Goal: Task Accomplishment & Management: Use online tool/utility

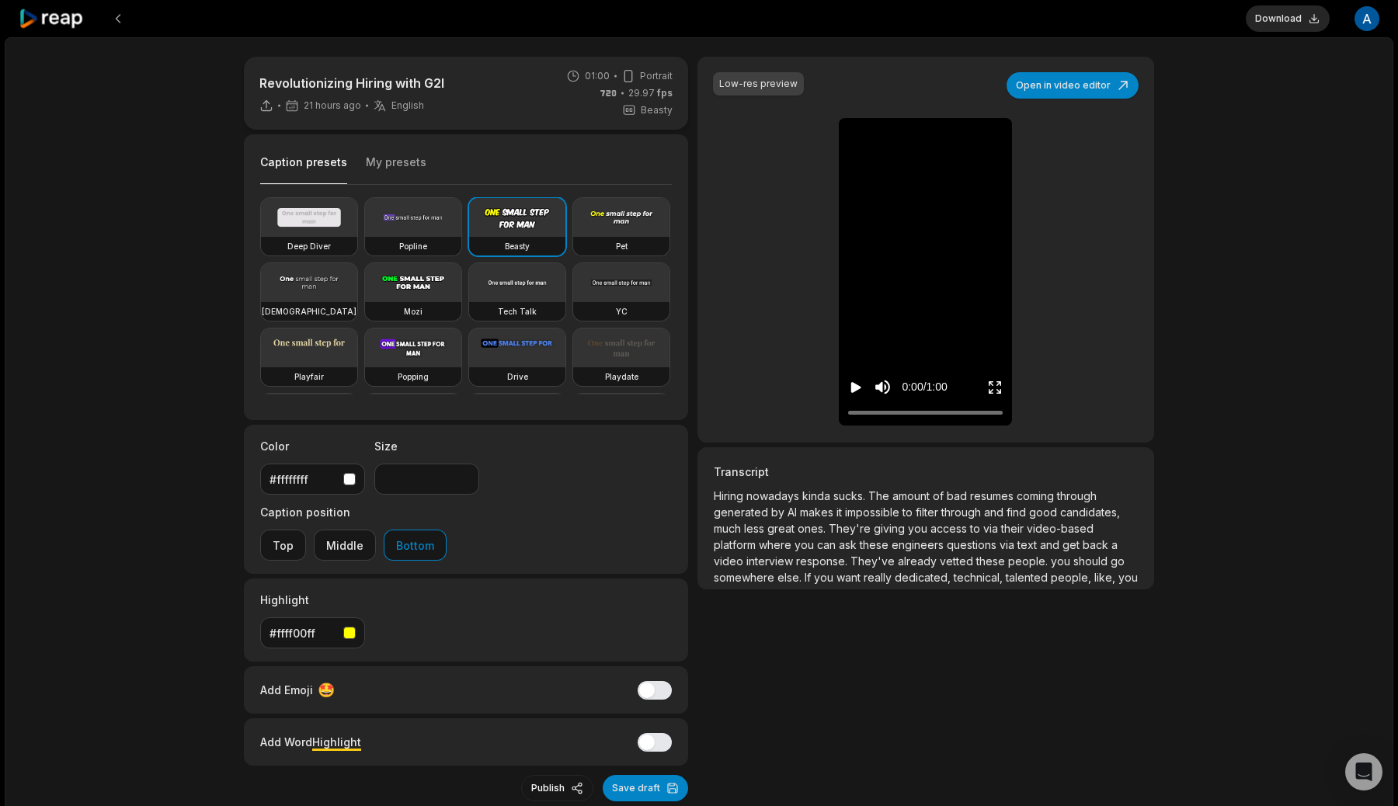
click at [854, 383] on icon "Play video" at bounding box center [856, 387] width 10 height 11
click at [857, 388] on icon "Pause video" at bounding box center [856, 388] width 16 height 16
click at [858, 380] on icon "Play video" at bounding box center [856, 388] width 16 height 16
click at [858, 382] on icon "Pause video" at bounding box center [859, 387] width 2 height 11
click at [1082, 82] on button "Open in video editor" at bounding box center [1073, 85] width 132 height 26
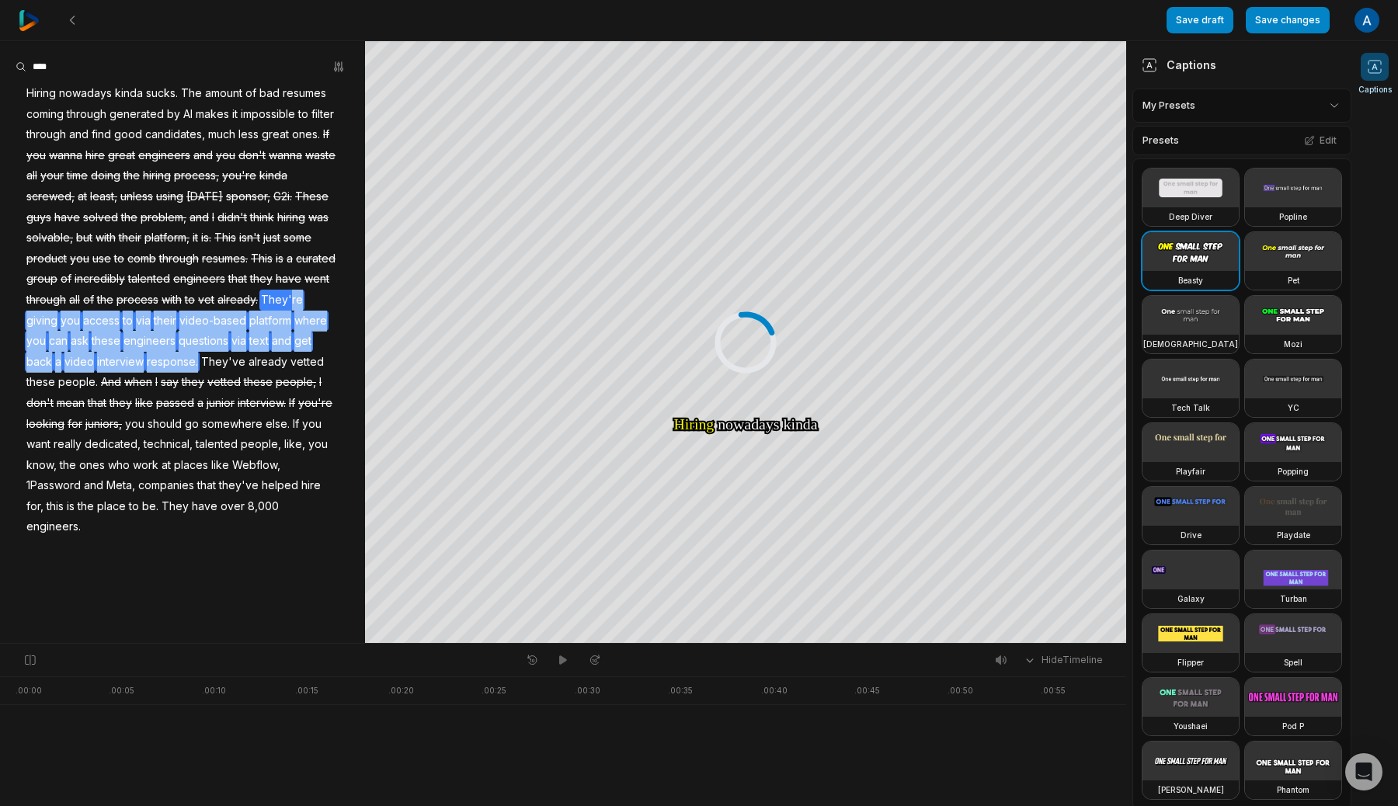
drag, startPoint x: 219, startPoint y: 360, endPoint x: 57, endPoint y: 326, distance: 165.9
click at [57, 326] on div "Hiring nowadays kinda sucks. The amount of bad resumes coming through generated…" at bounding box center [182, 310] width 365 height 454
click at [66, 296] on button "Remove caption" at bounding box center [53, 296] width 105 height 20
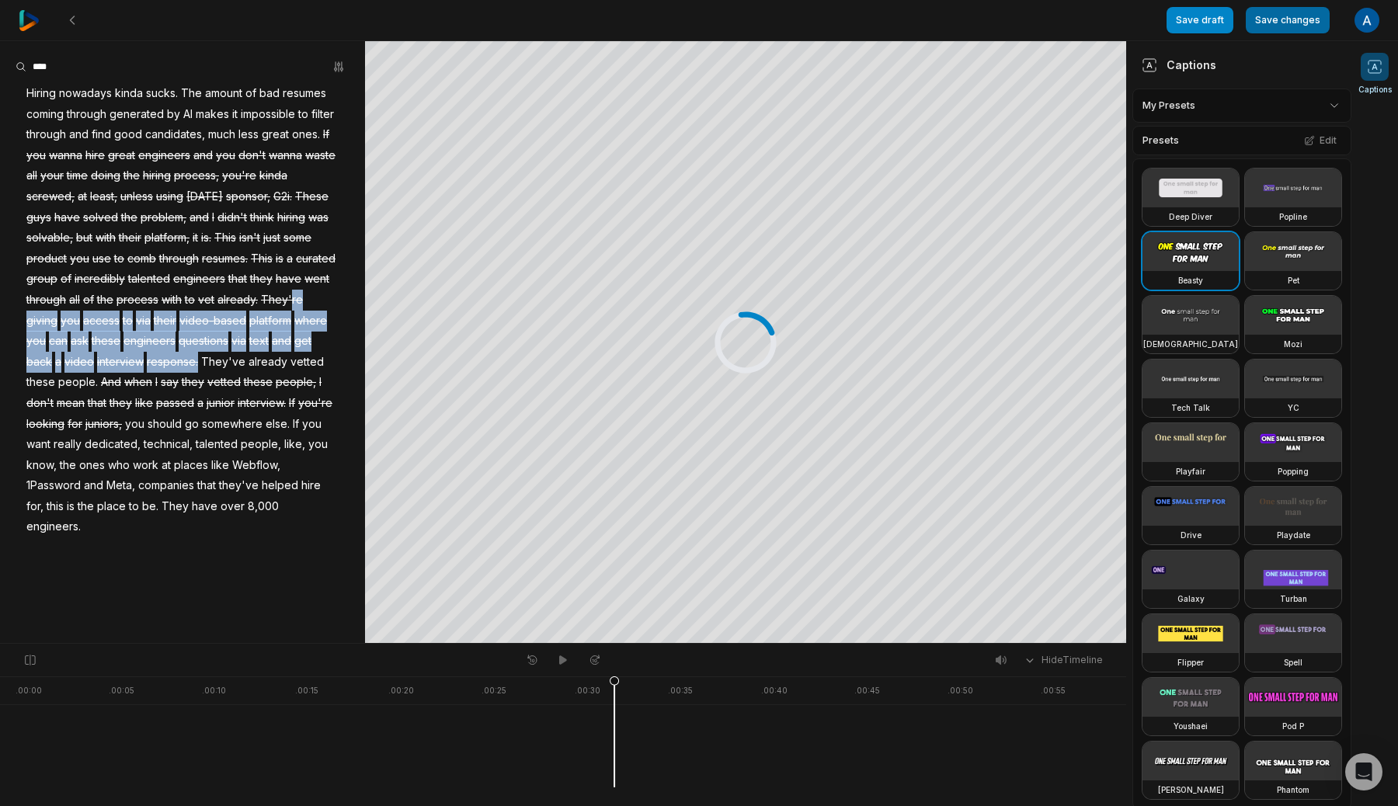
click at [1287, 19] on button "Save changes" at bounding box center [1288, 20] width 84 height 26
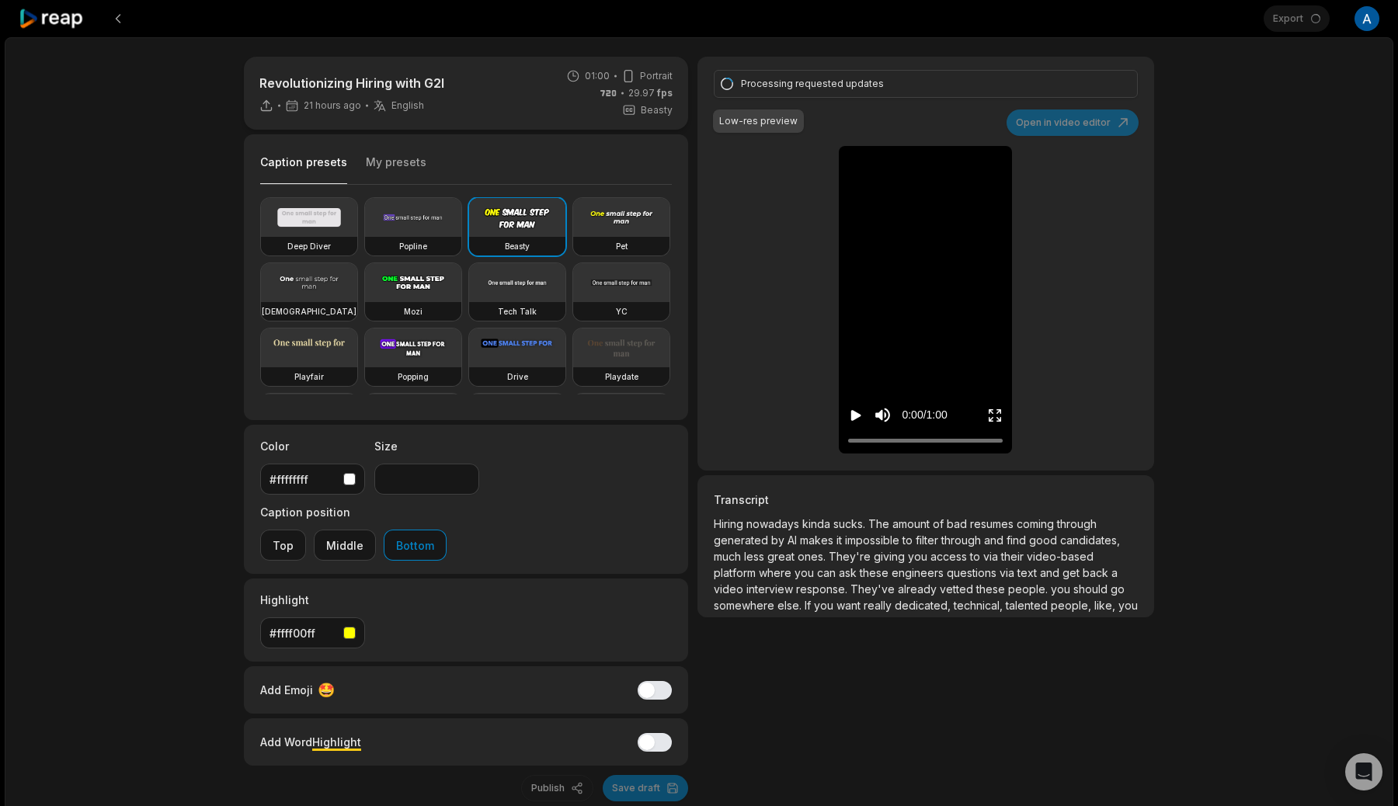
click at [1095, 120] on div "Processing requested updates Low-res preview Open in video editor Hiring Hiring…" at bounding box center [926, 264] width 457 height 414
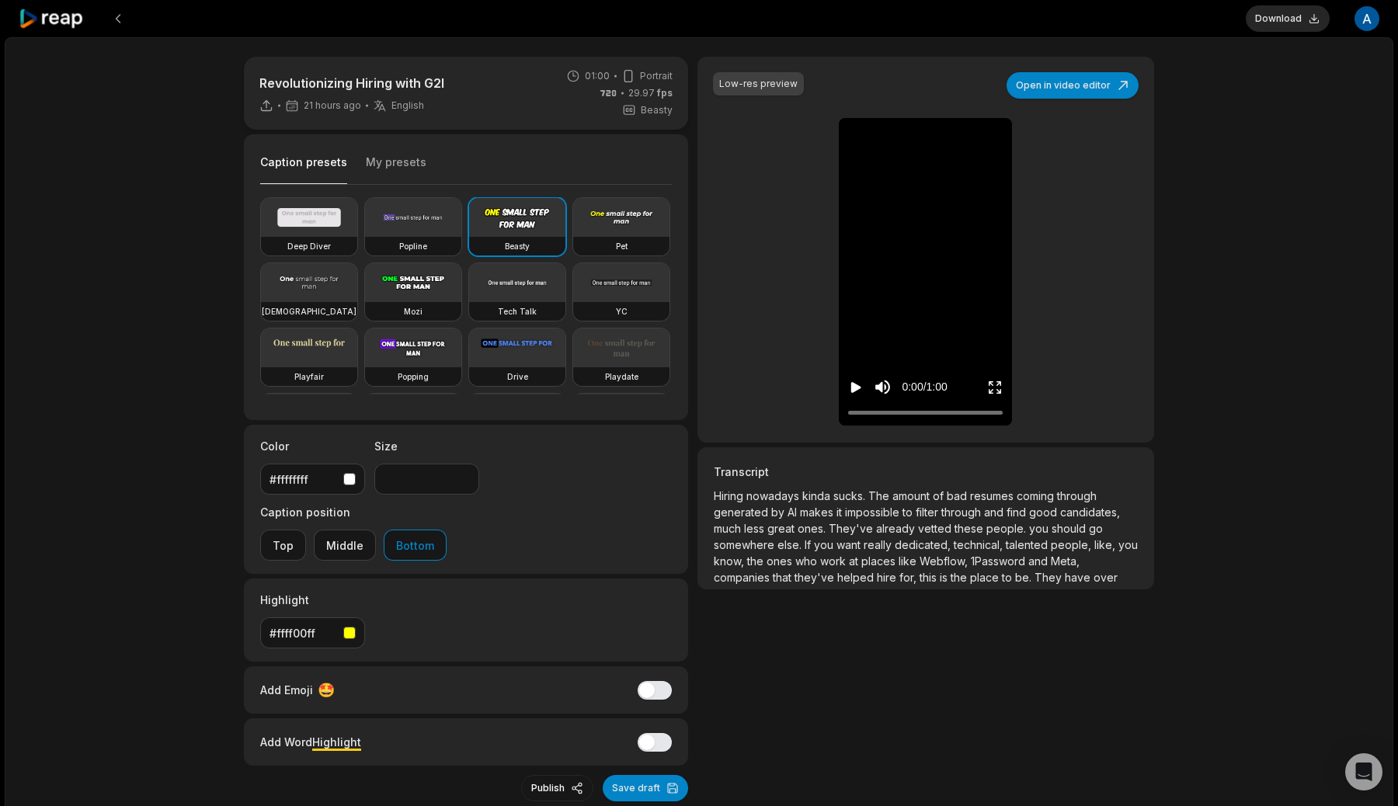
click at [57, 18] on icon at bounding box center [52, 19] width 66 height 21
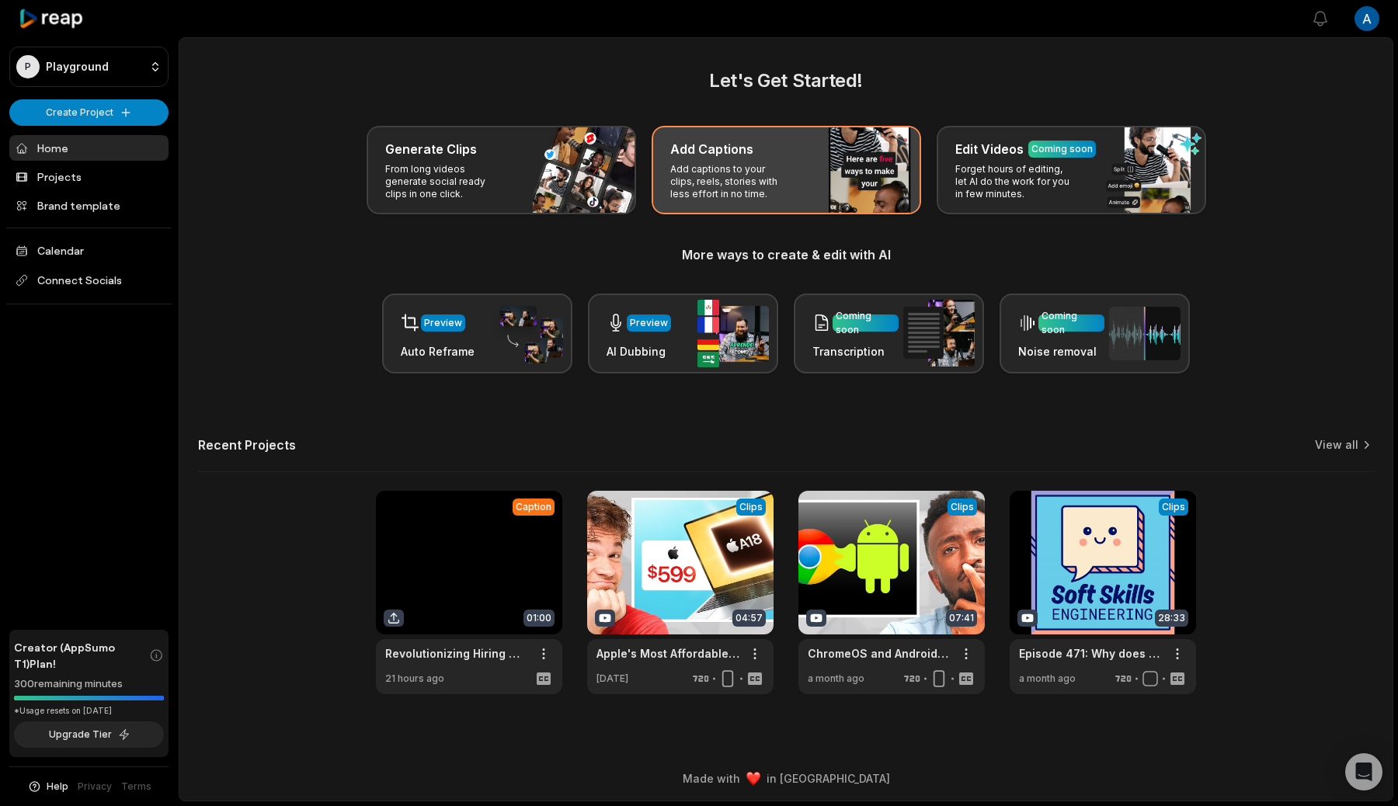
click at [763, 183] on p "Add captions to your clips, reels, stories with less effort in no time." at bounding box center [730, 181] width 120 height 37
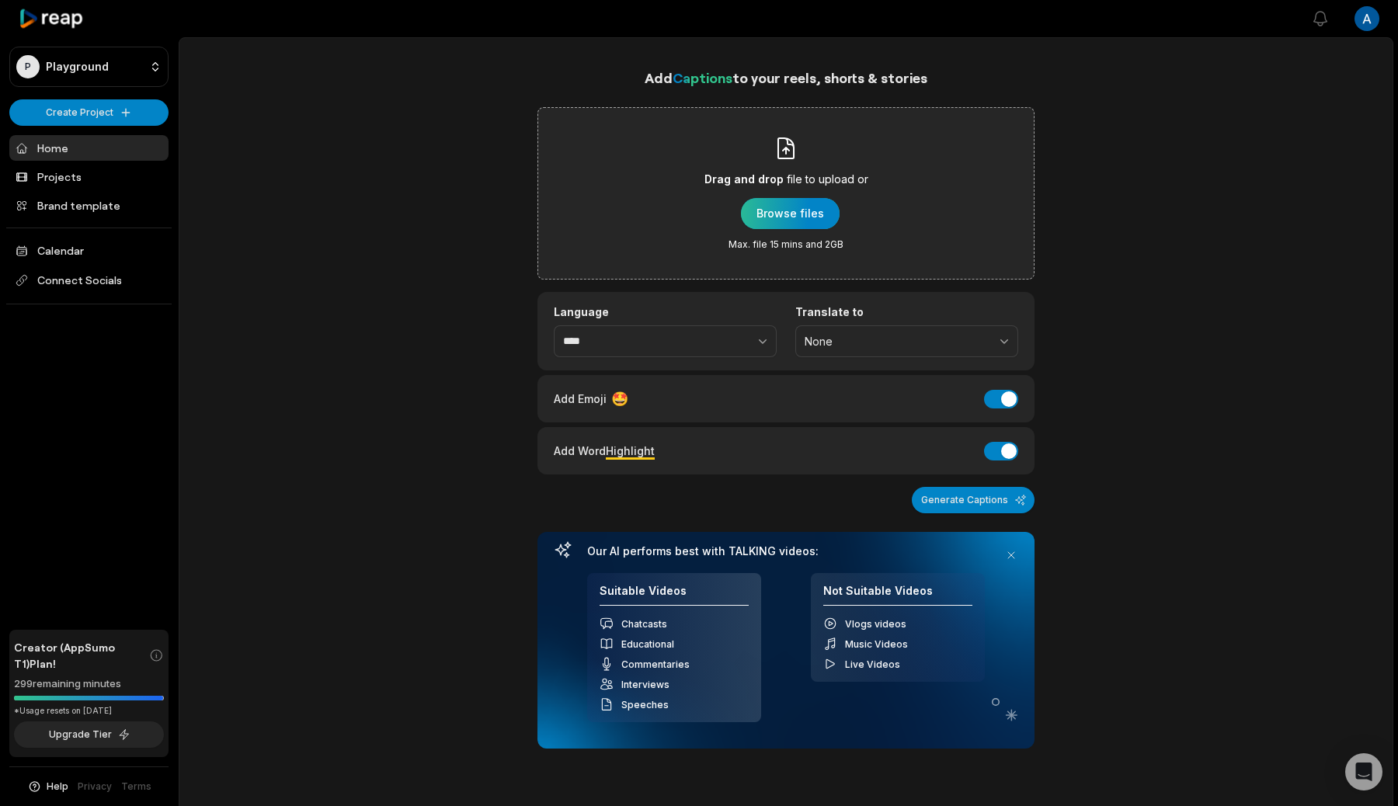
click at [816, 214] on div "button" at bounding box center [790, 213] width 99 height 31
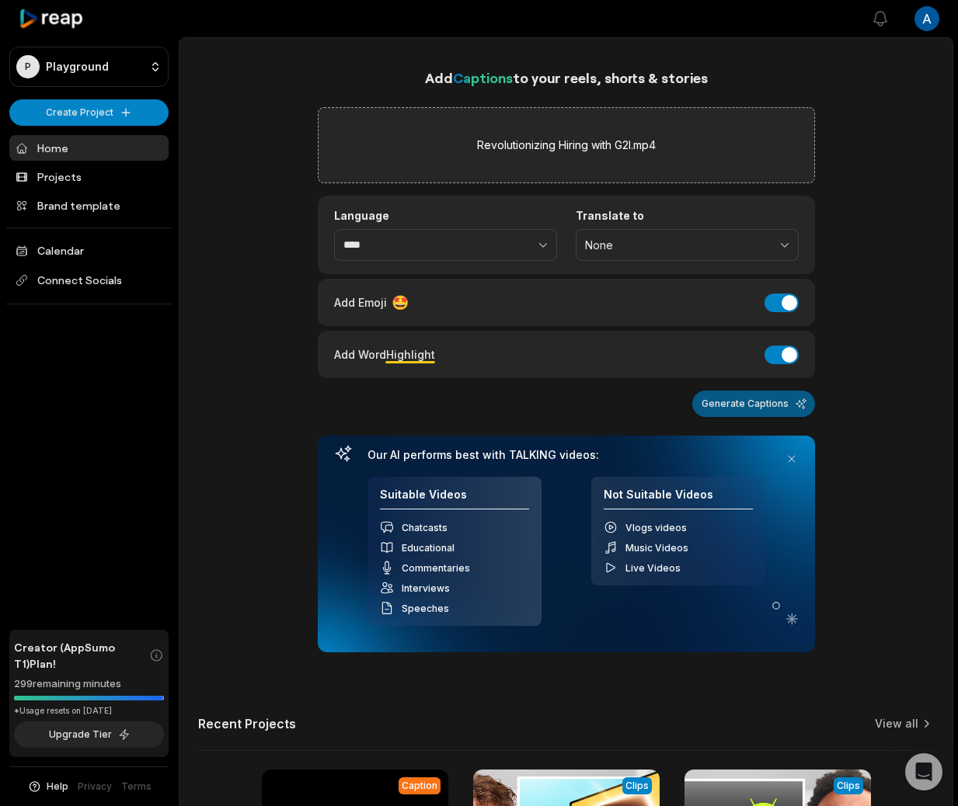
click at [777, 412] on button "Generate Captions" at bounding box center [753, 404] width 123 height 26
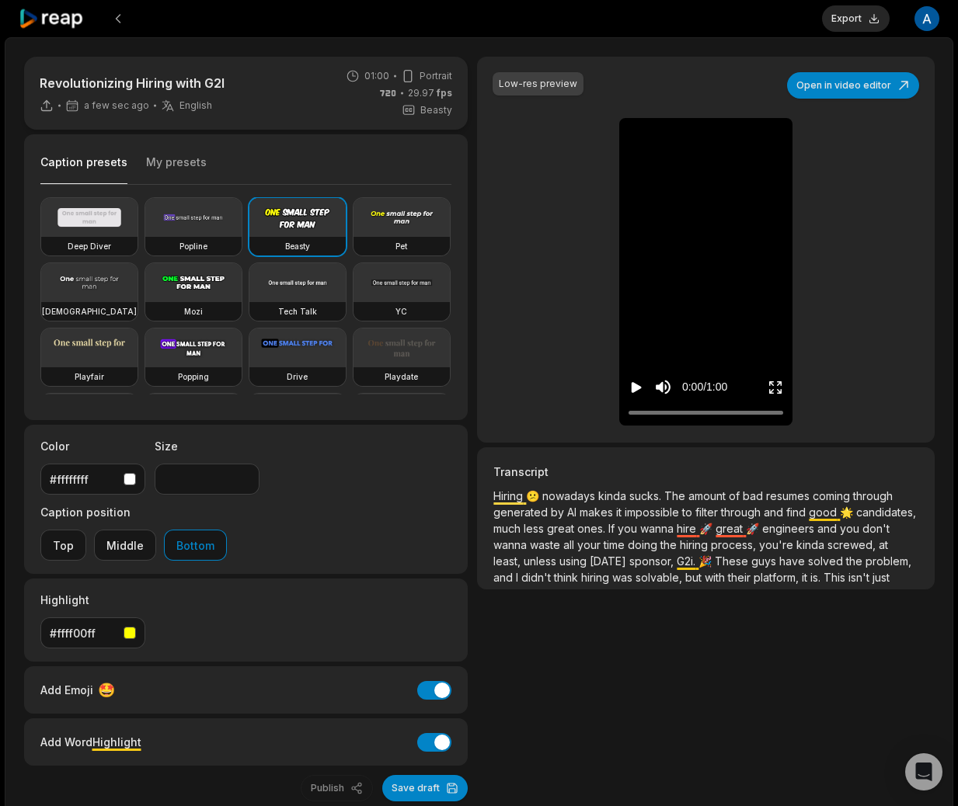
click at [82, 21] on icon at bounding box center [52, 19] width 66 height 21
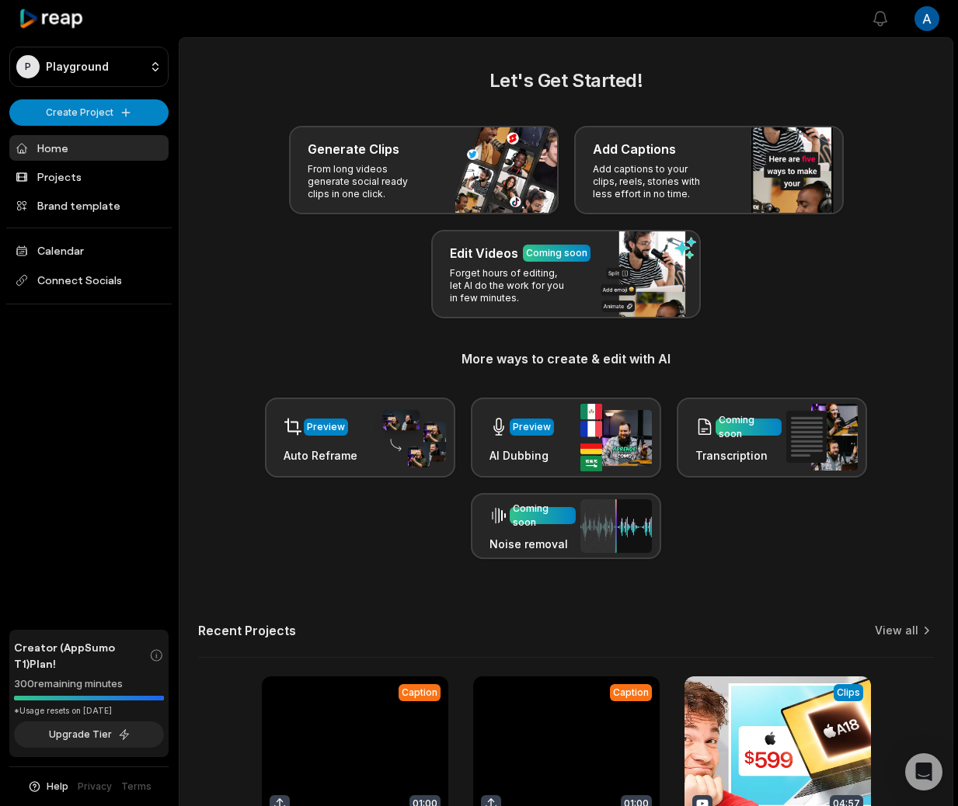
click at [53, 19] on icon at bounding box center [52, 19] width 66 height 21
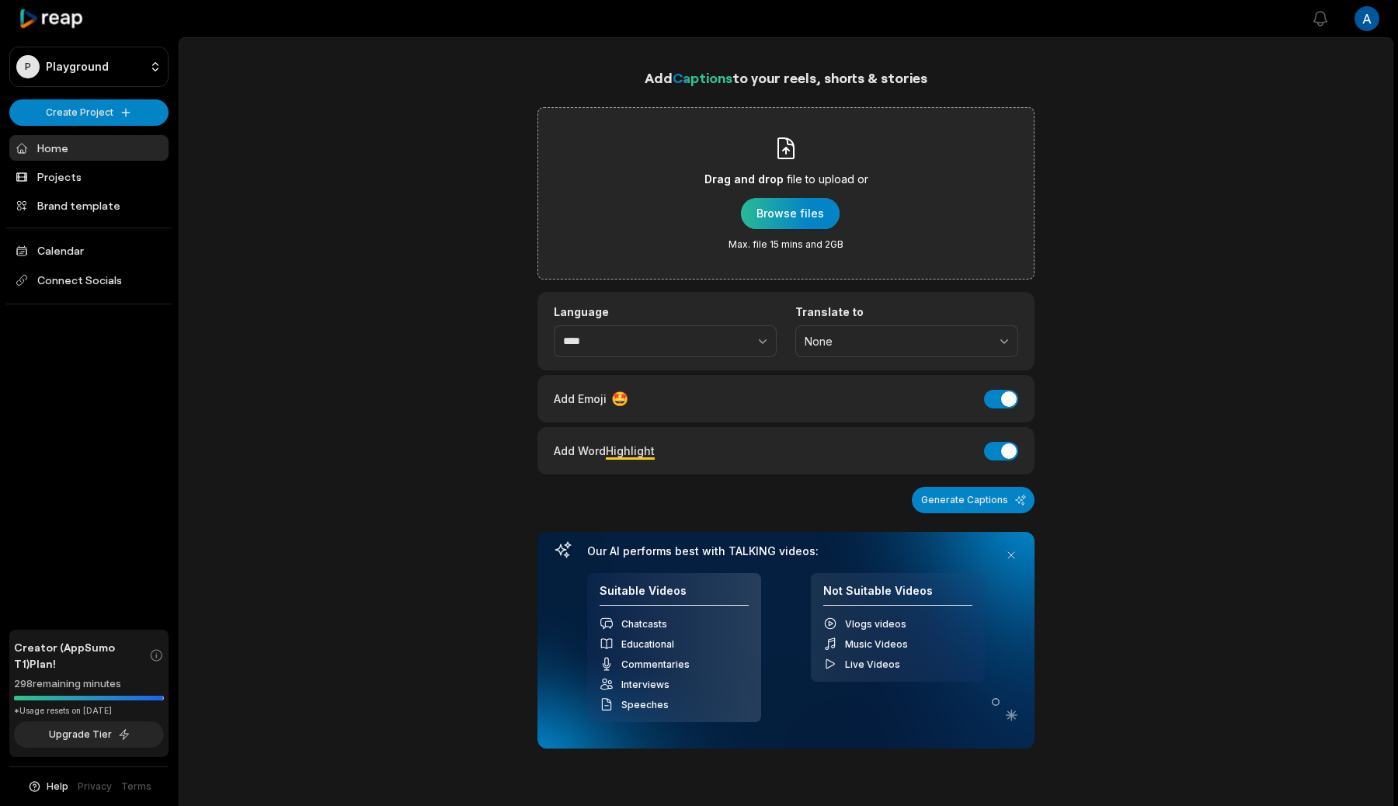
click at [772, 221] on div "button" at bounding box center [790, 213] width 99 height 31
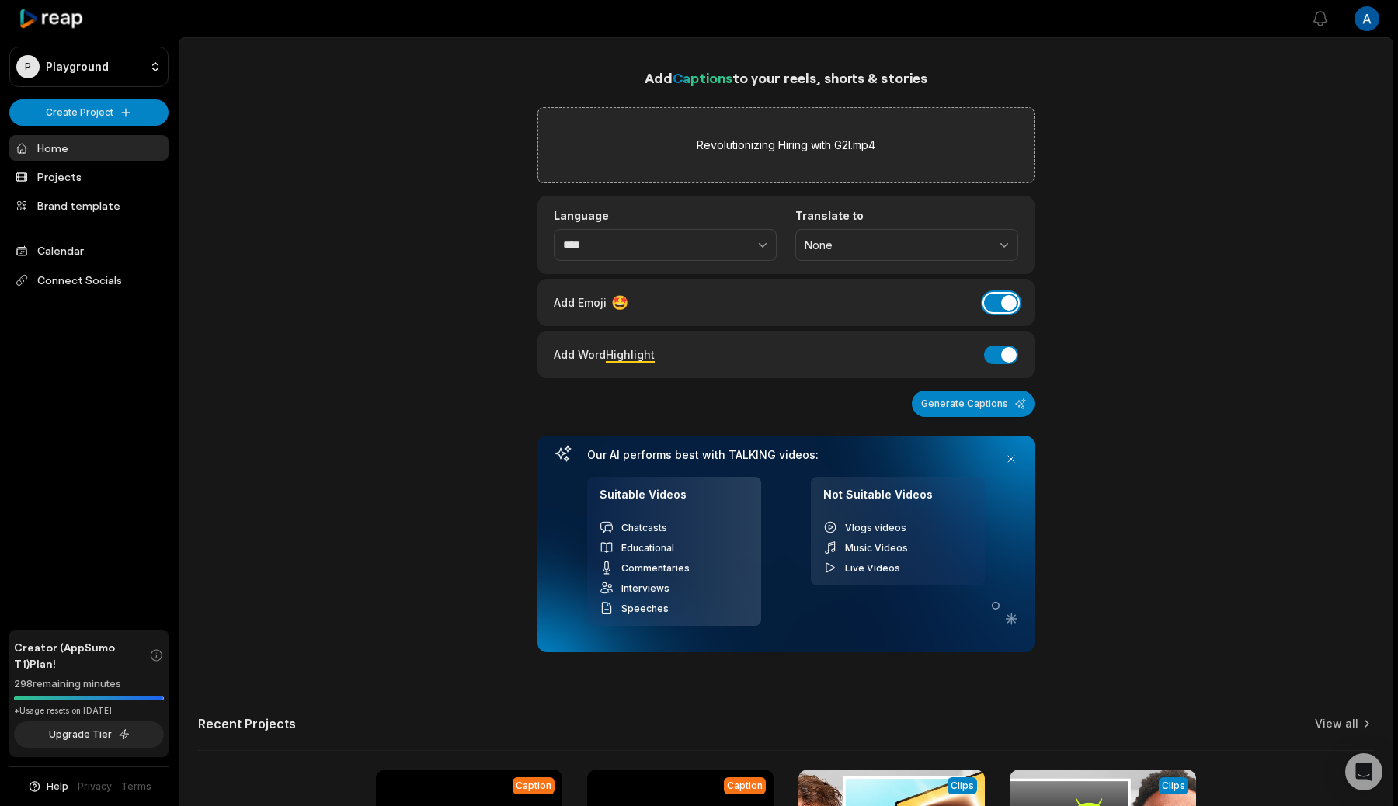
click at [996, 305] on button "Add Emoji" at bounding box center [1001, 303] width 34 height 19
click at [1005, 360] on button "Add Word Highlight" at bounding box center [1001, 355] width 34 height 19
click at [994, 402] on button "Generate Captions" at bounding box center [973, 404] width 123 height 26
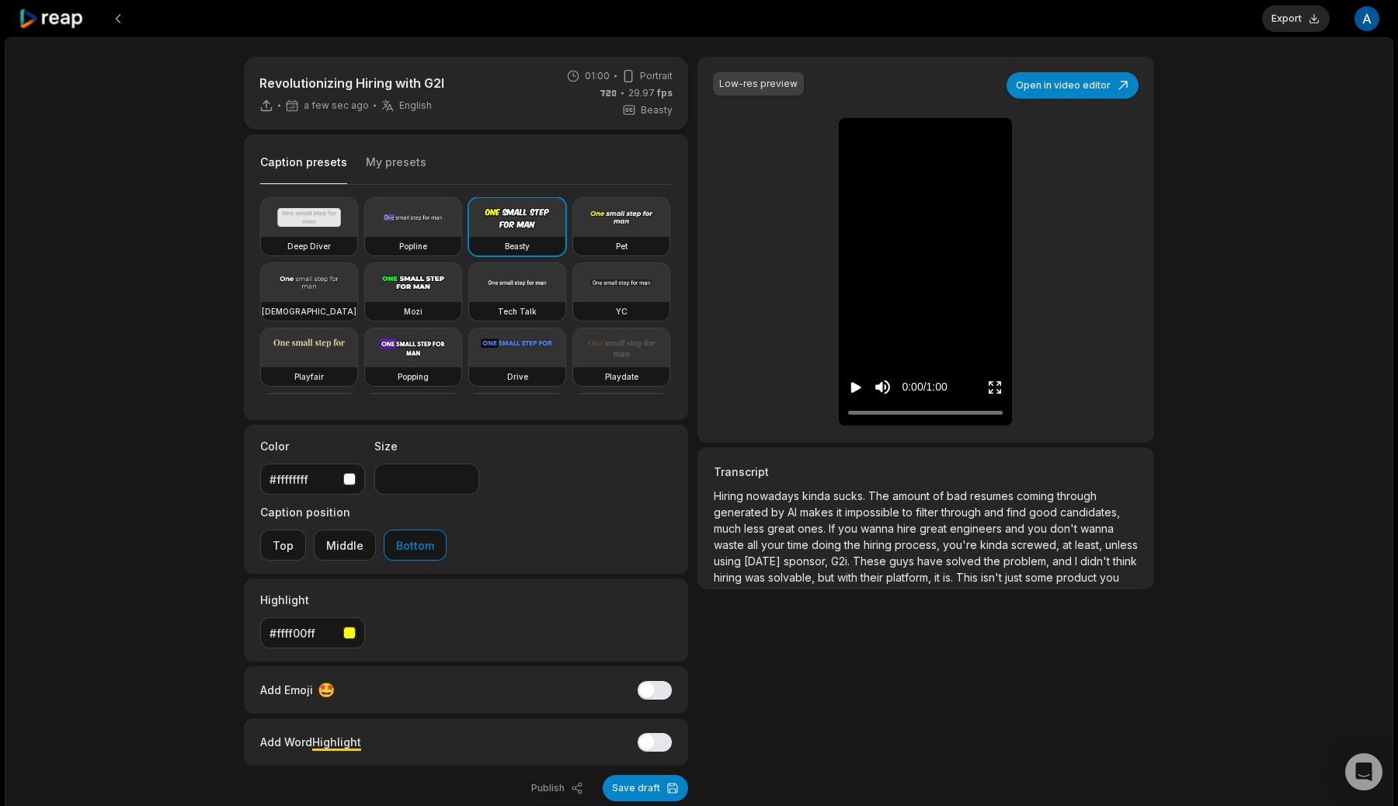
click at [440, 350] on video at bounding box center [413, 348] width 96 height 39
type input "**"
click at [306, 530] on button "Top" at bounding box center [283, 545] width 46 height 31
click at [1285, 19] on button "Export" at bounding box center [1296, 18] width 68 height 26
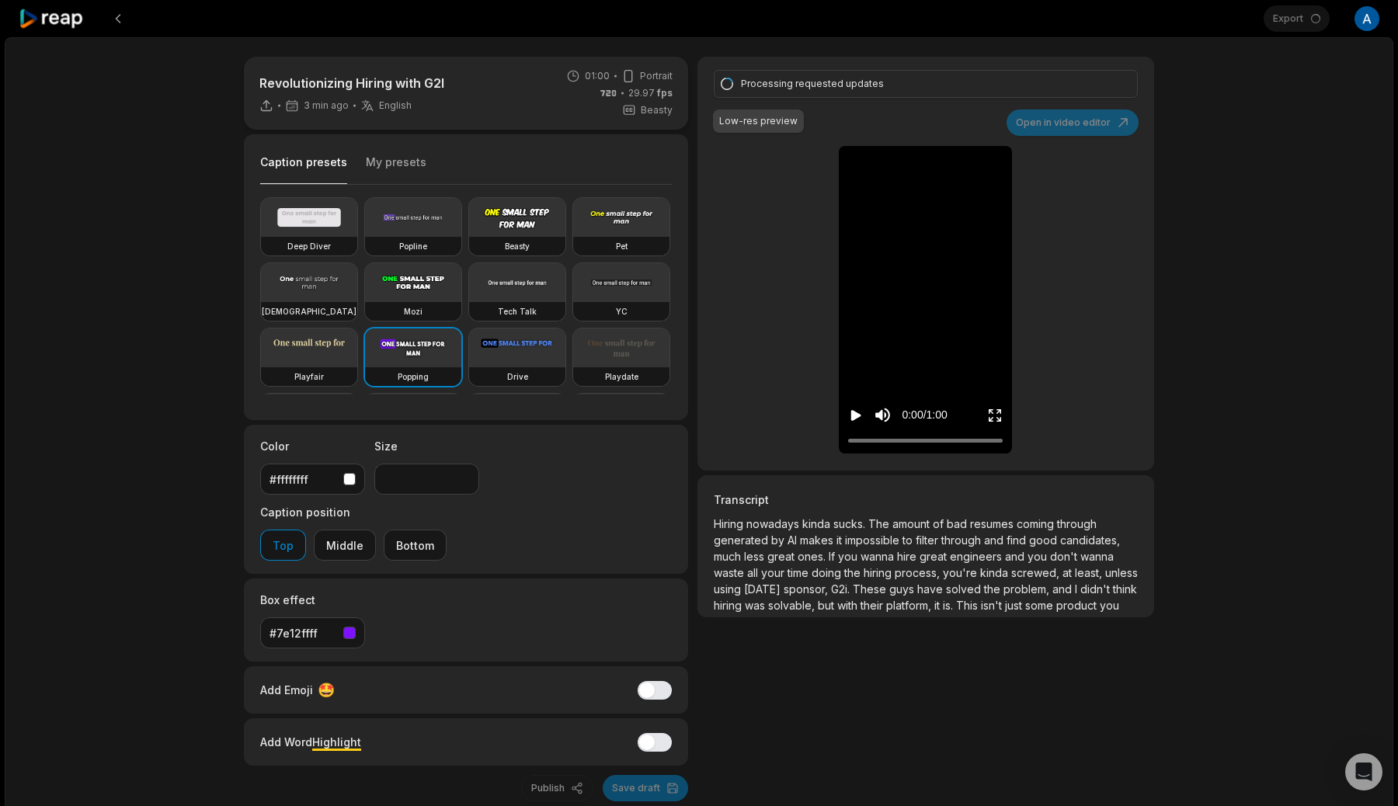
click at [67, 26] on icon at bounding box center [52, 19] width 66 height 21
